Goal: Navigation & Orientation: Find specific page/section

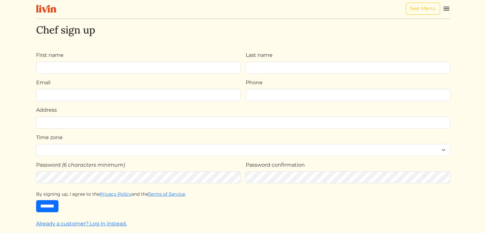
click at [447, 11] on img at bounding box center [446, 9] width 8 height 8
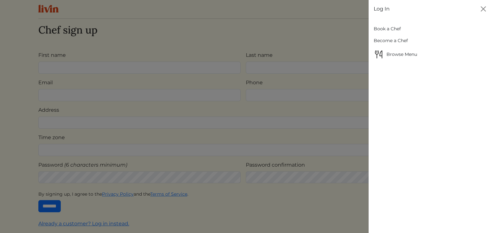
click at [377, 6] on link "Log In" at bounding box center [381, 9] width 16 height 8
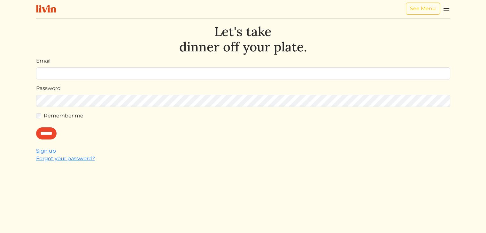
click at [445, 8] on img at bounding box center [446, 9] width 8 height 8
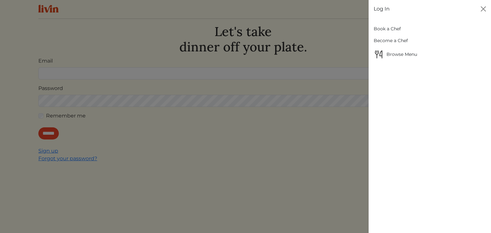
click at [381, 8] on link "Log In" at bounding box center [381, 9] width 16 height 8
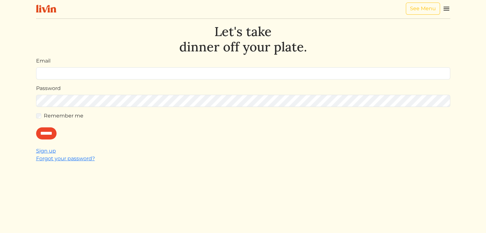
click at [446, 11] on img at bounding box center [446, 9] width 8 height 8
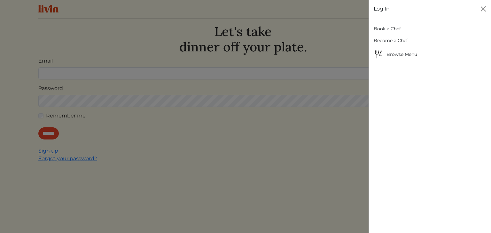
click at [377, 8] on link "Log In" at bounding box center [381, 9] width 16 height 8
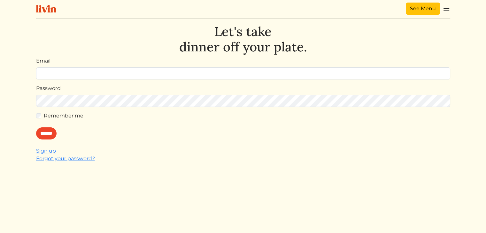
click at [410, 11] on link "See Menu" at bounding box center [423, 9] width 34 height 12
